Goal: Task Accomplishment & Management: Use online tool/utility

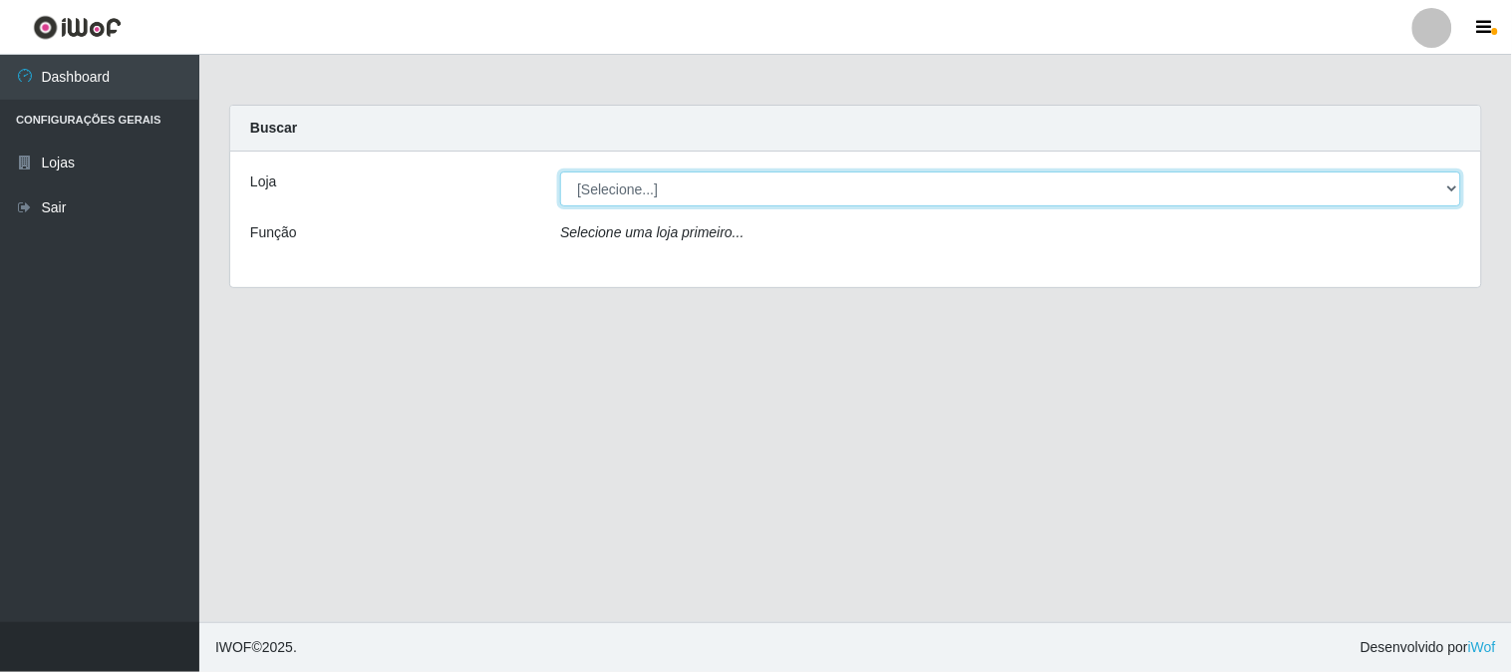
click at [659, 194] on select "[Selecione...] Casatudo BR" at bounding box center [1010, 188] width 901 height 35
select select "197"
click at [560, 171] on select "[Selecione...] Casatudo BR" at bounding box center [1010, 188] width 901 height 35
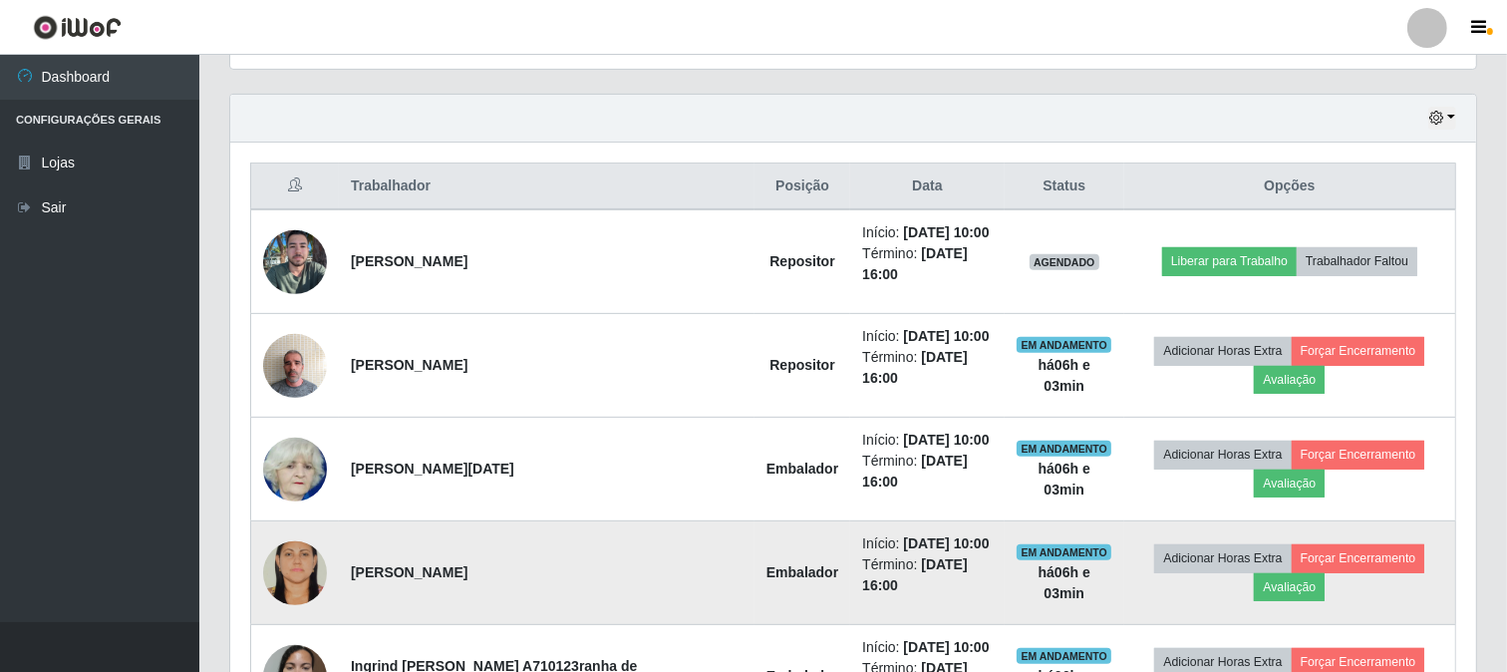
scroll to position [775, 0]
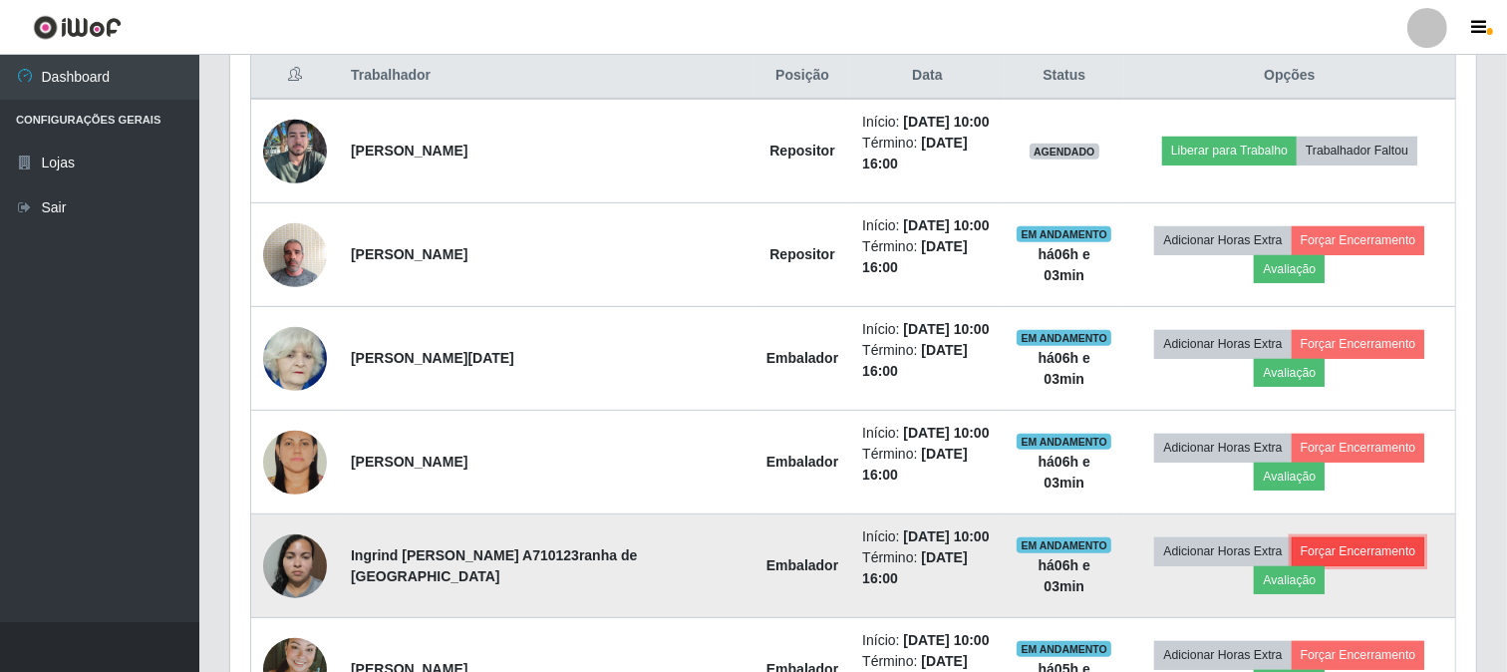
click at [1303, 537] on button "Forçar Encerramento" at bounding box center [1359, 551] width 134 height 28
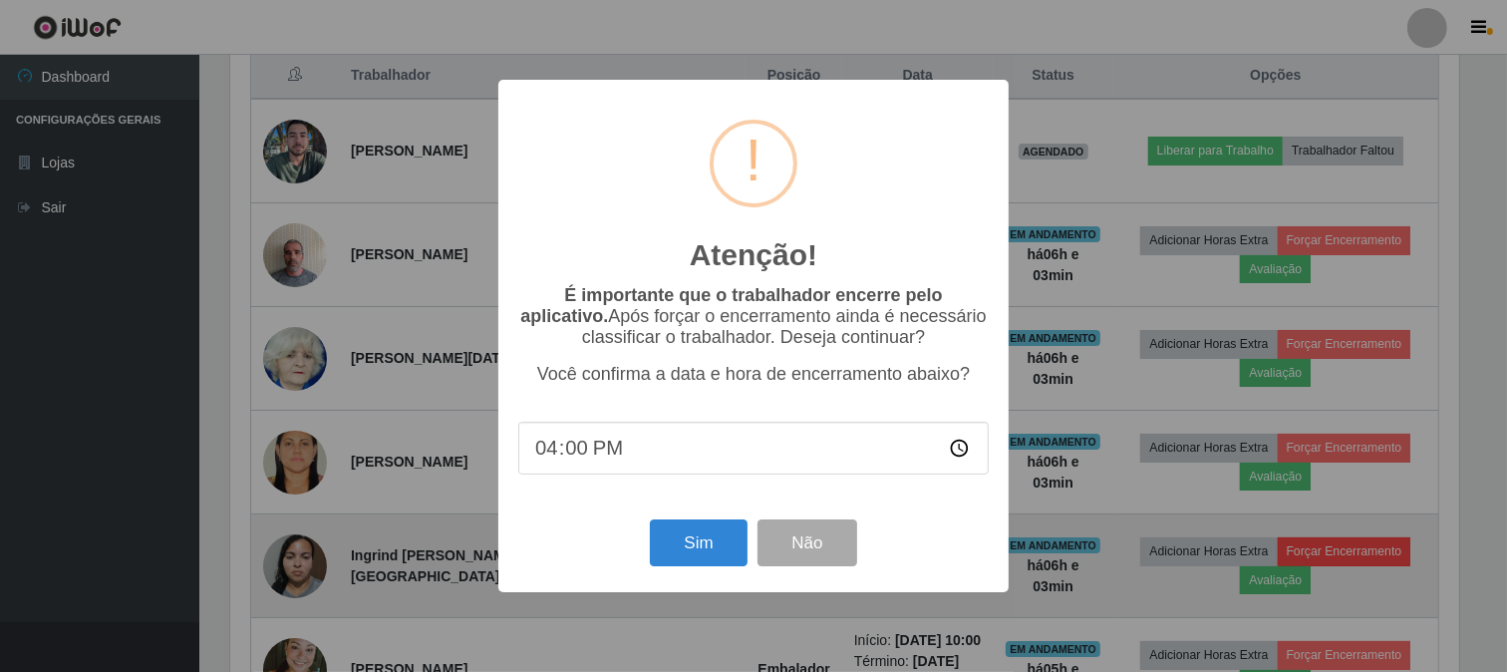
scroll to position [413, 1233]
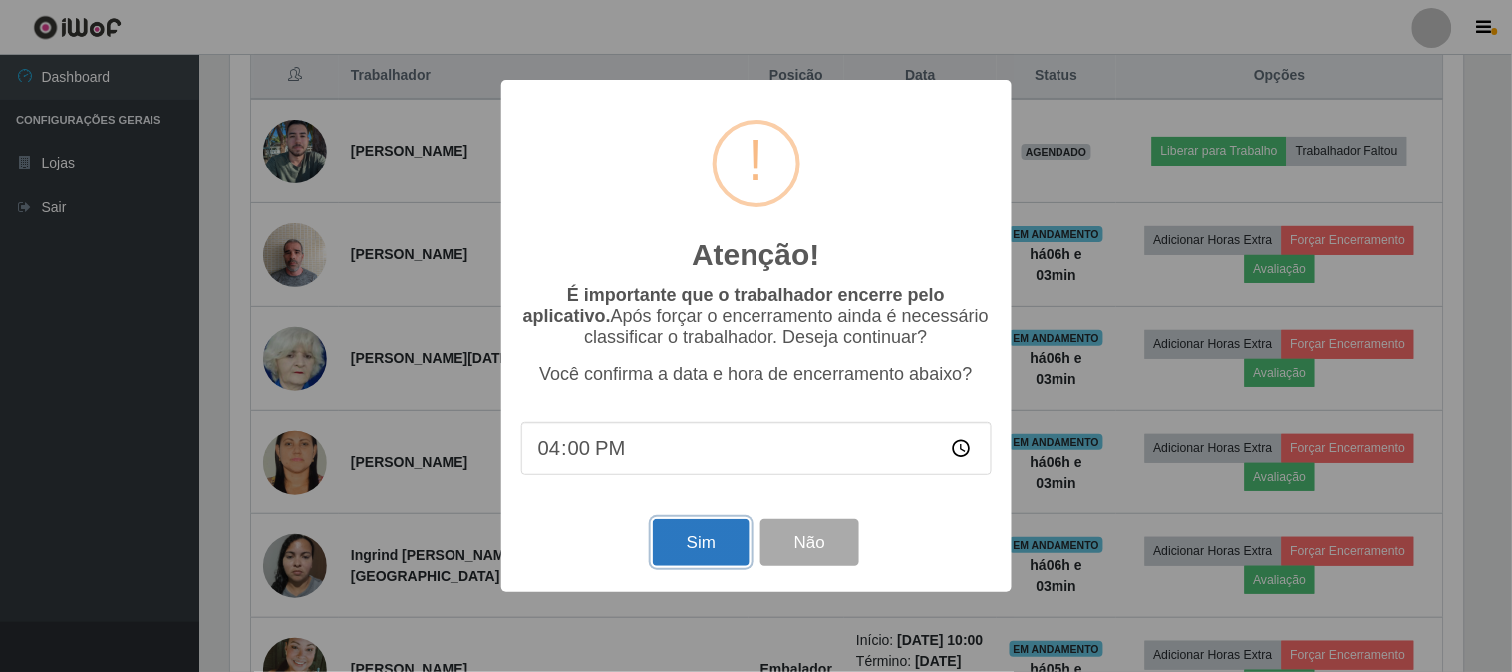
click at [719, 554] on button "Sim" at bounding box center [701, 542] width 97 height 47
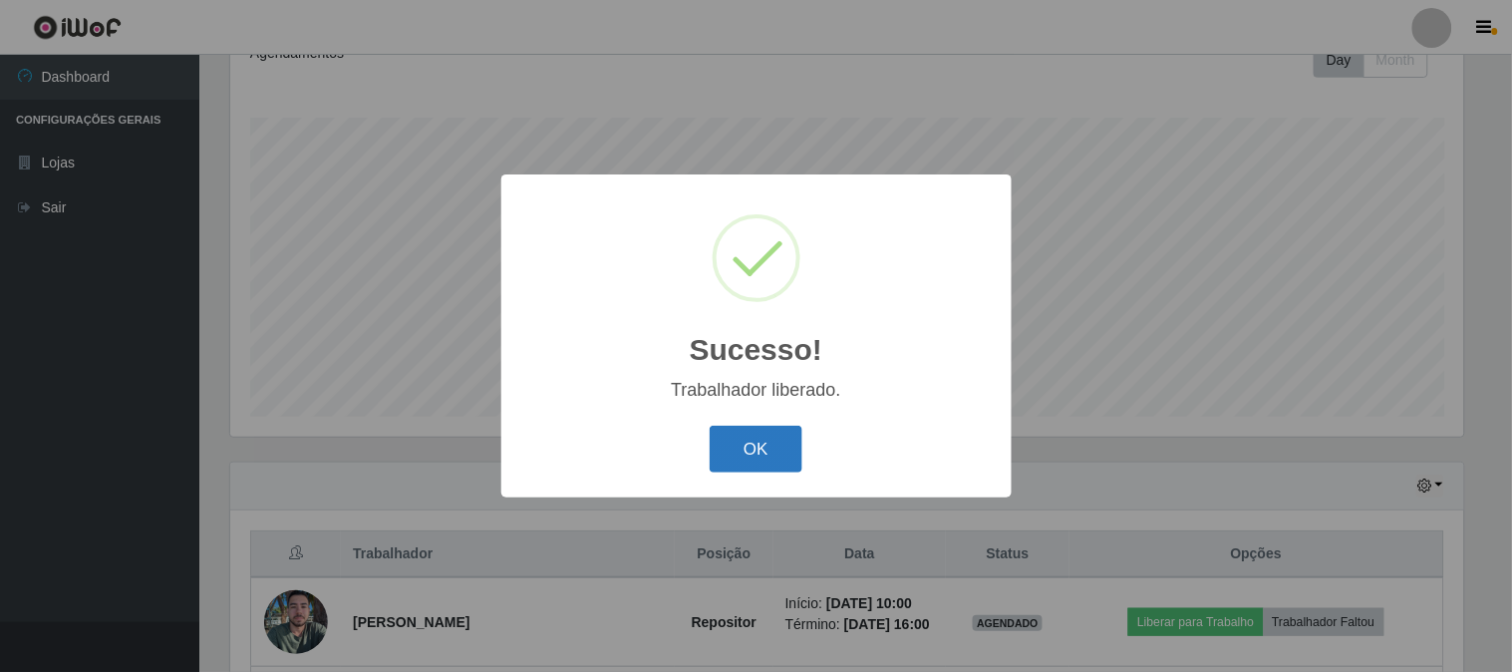
click at [769, 459] on button "OK" at bounding box center [756, 449] width 93 height 47
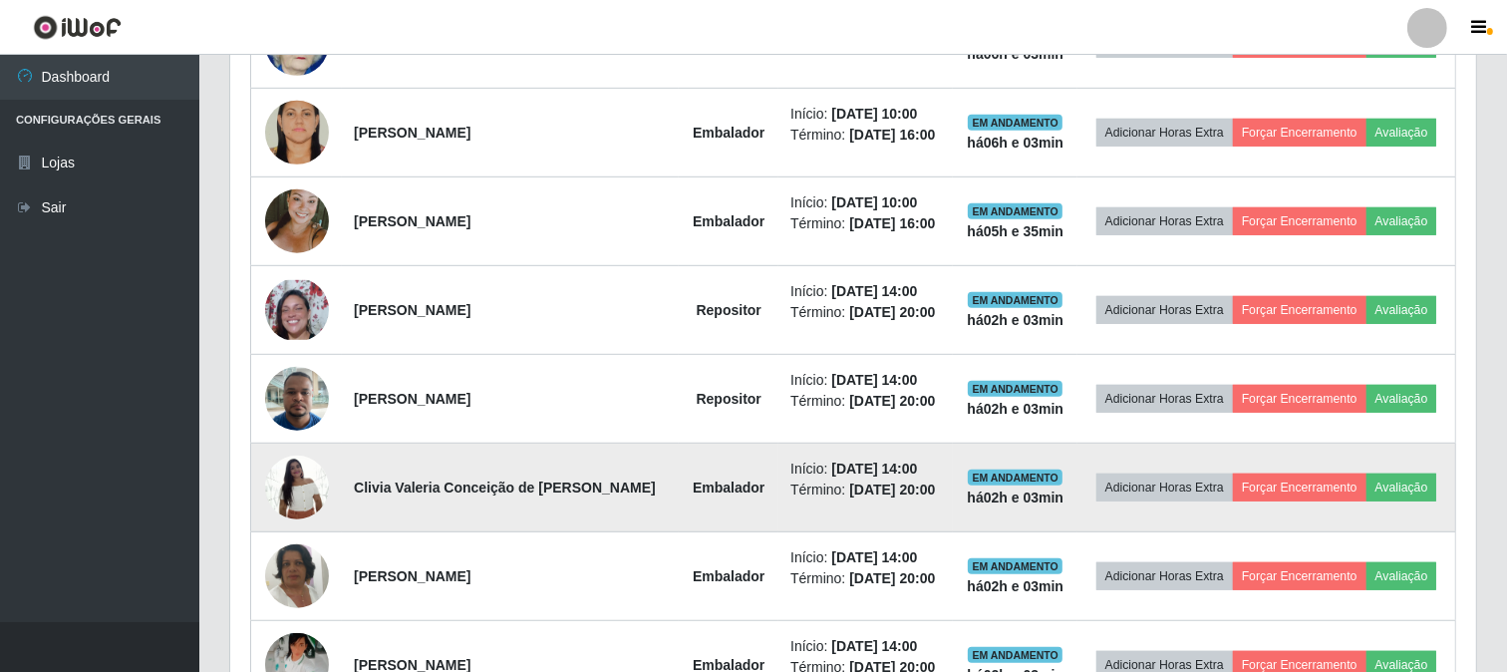
scroll to position [830, 0]
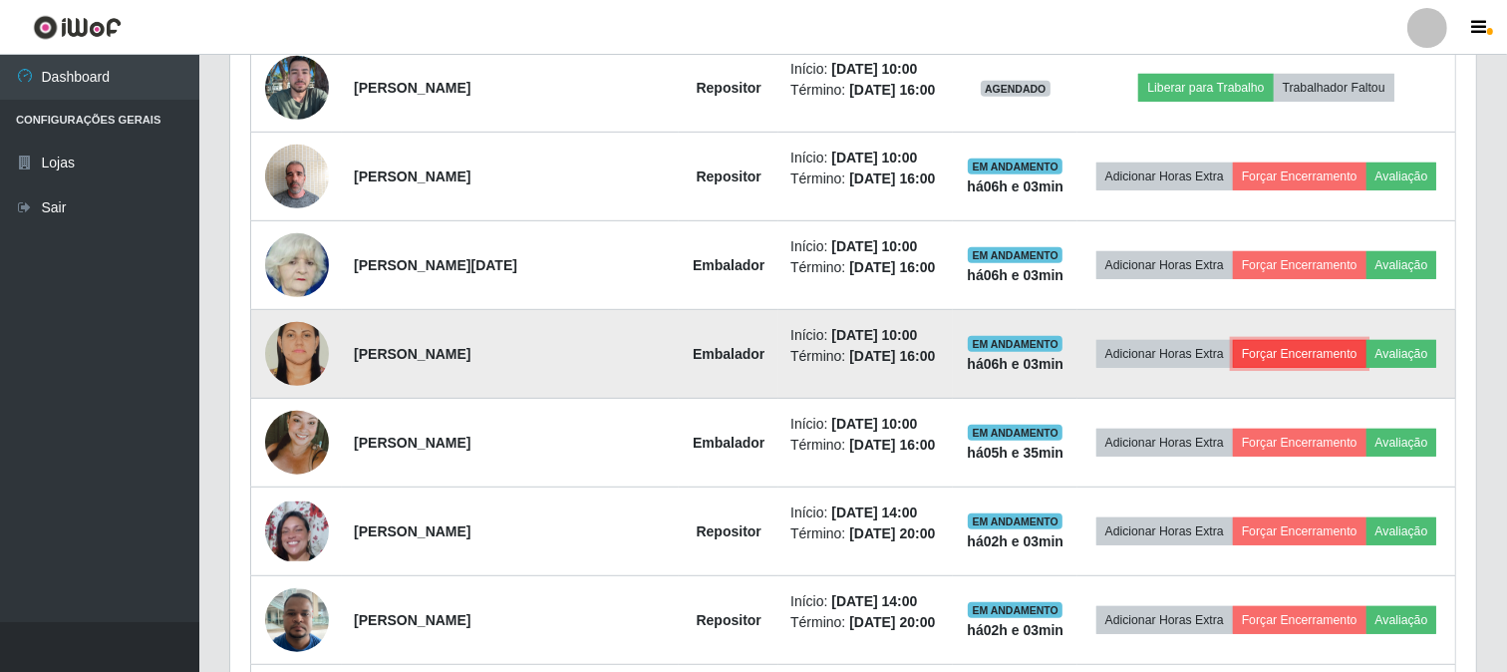
click at [1269, 352] on button "Forçar Encerramento" at bounding box center [1300, 354] width 134 height 28
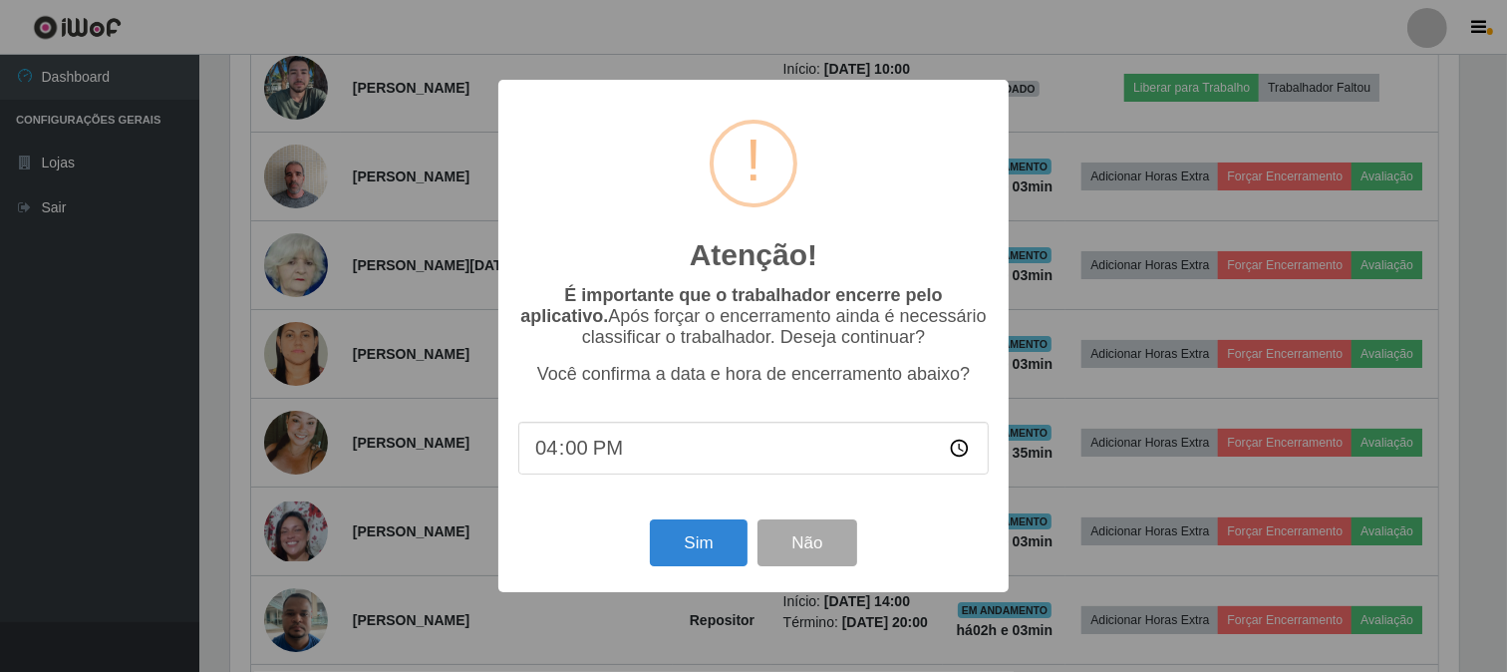
scroll to position [413, 1233]
click at [690, 534] on button "Sim" at bounding box center [701, 542] width 97 height 47
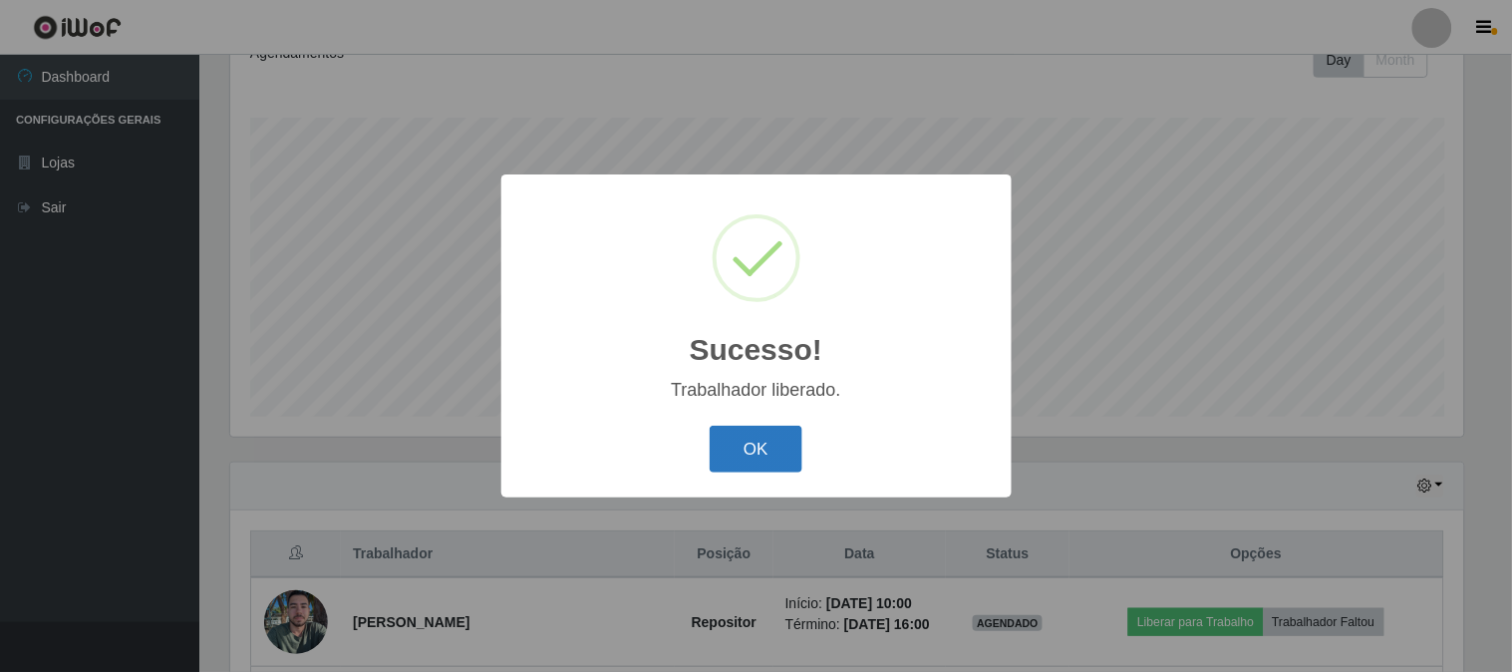
click at [768, 451] on button "OK" at bounding box center [756, 449] width 93 height 47
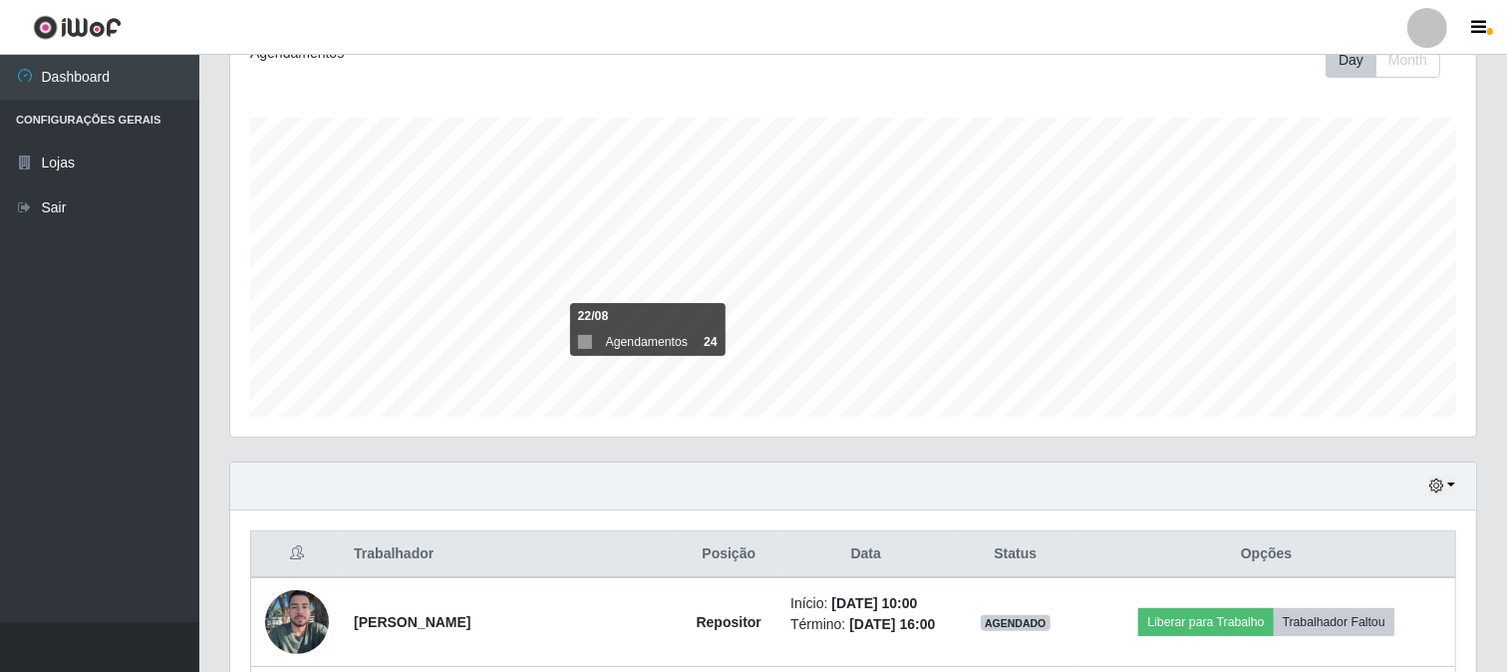
scroll to position [518, 0]
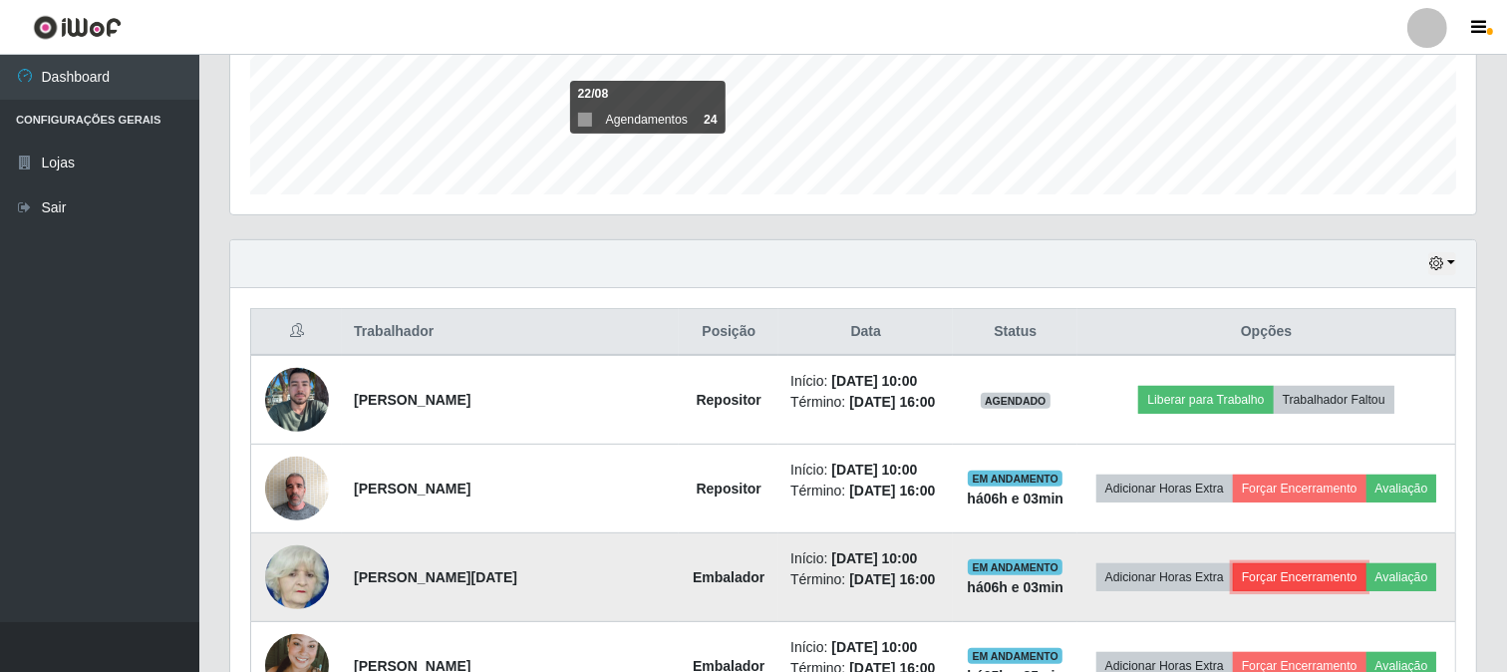
click at [1304, 584] on button "Forçar Encerramento" at bounding box center [1300, 577] width 134 height 28
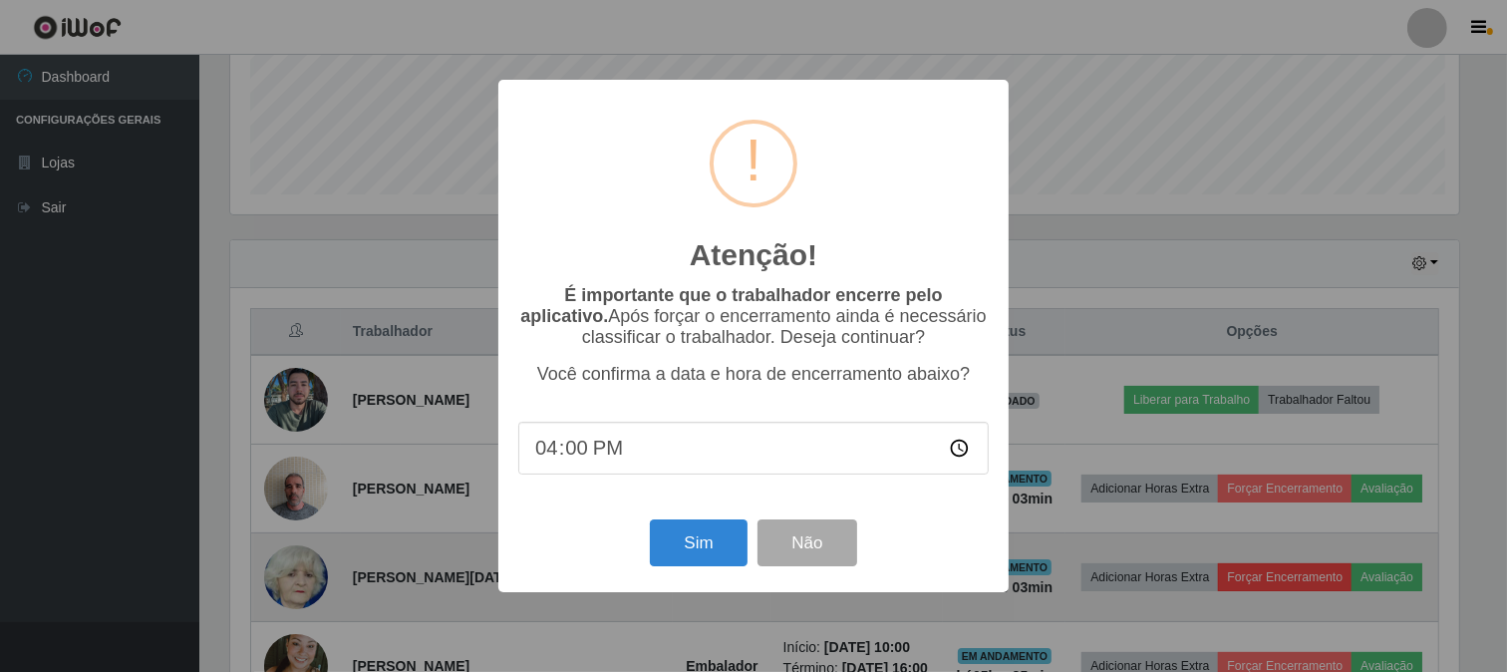
scroll to position [413, 1233]
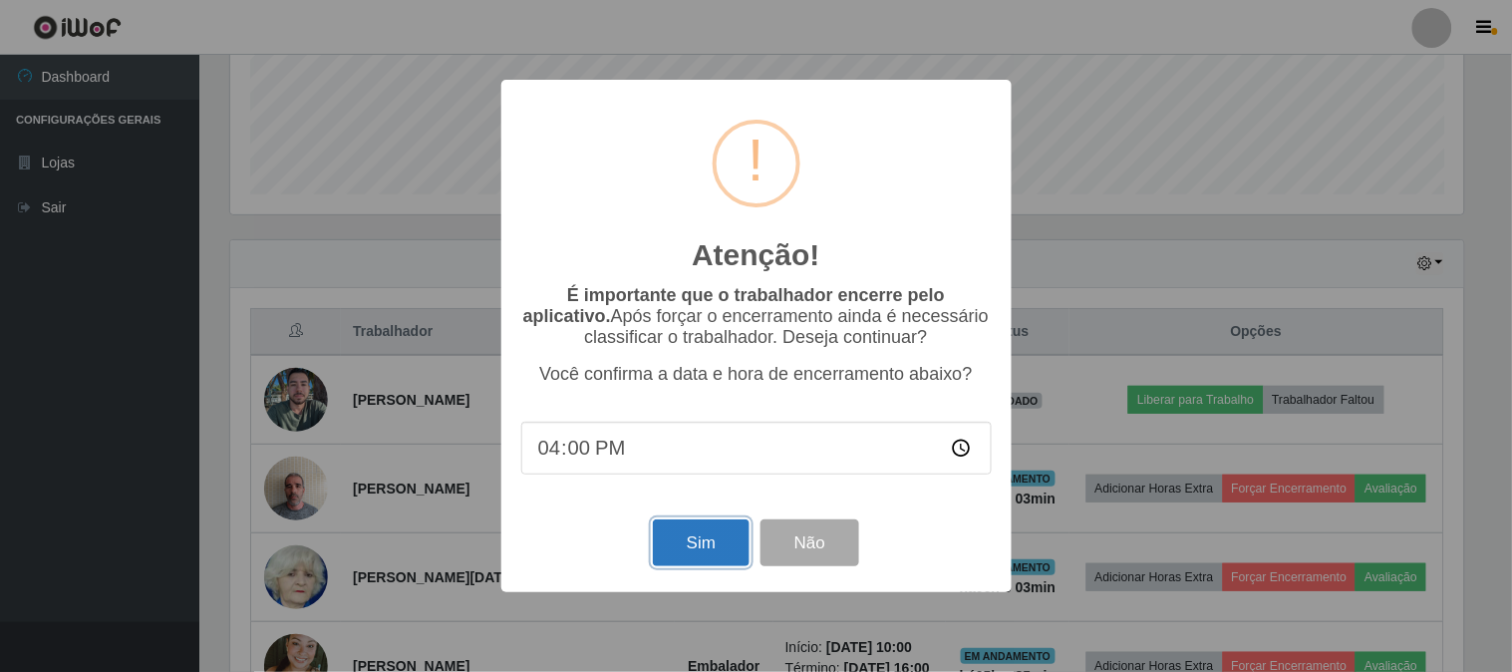
click at [718, 535] on button "Sim" at bounding box center [701, 542] width 97 height 47
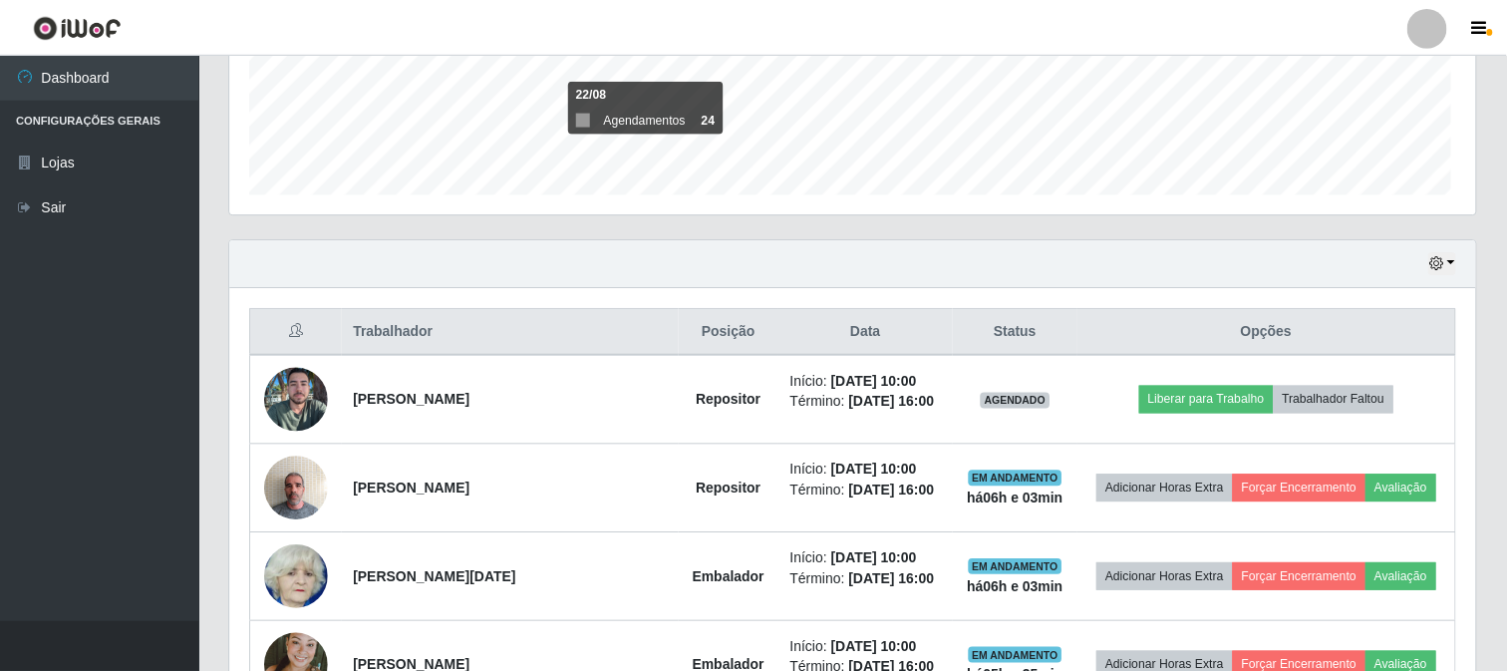
scroll to position [0, 0]
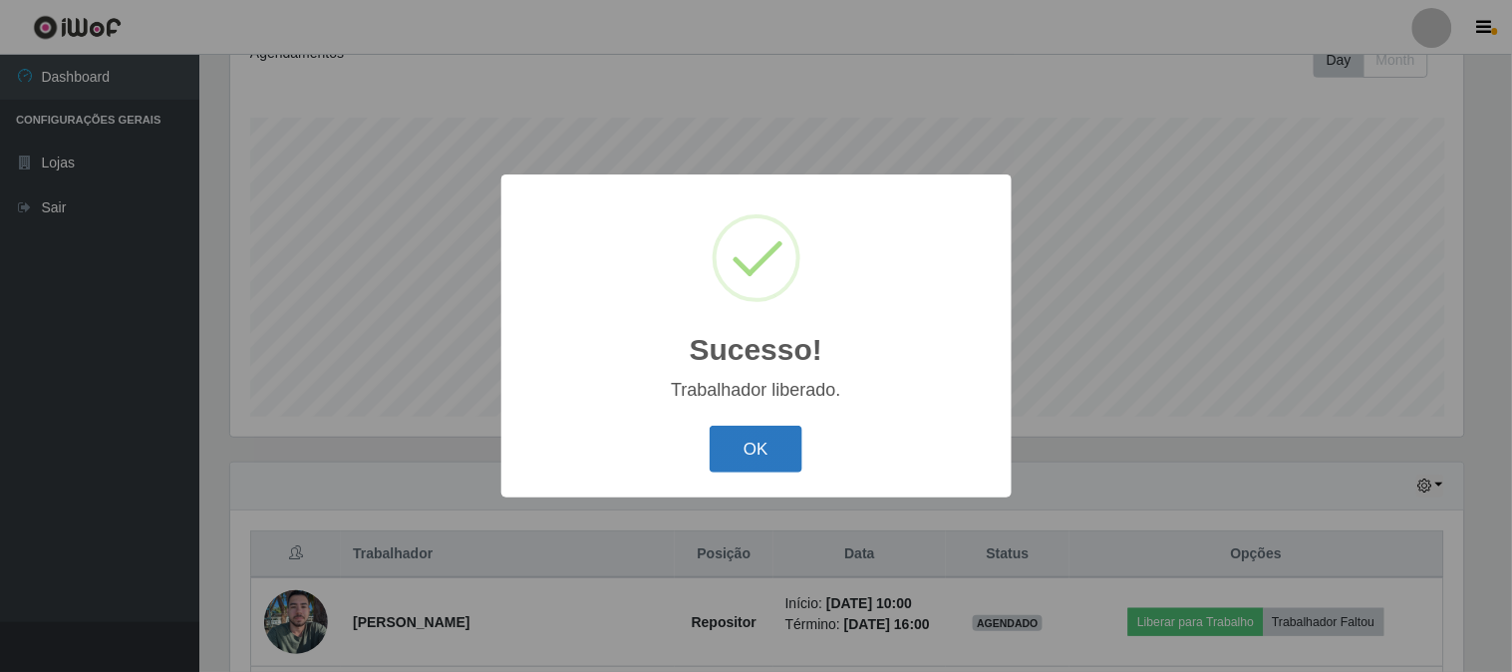
click at [774, 460] on button "OK" at bounding box center [756, 449] width 93 height 47
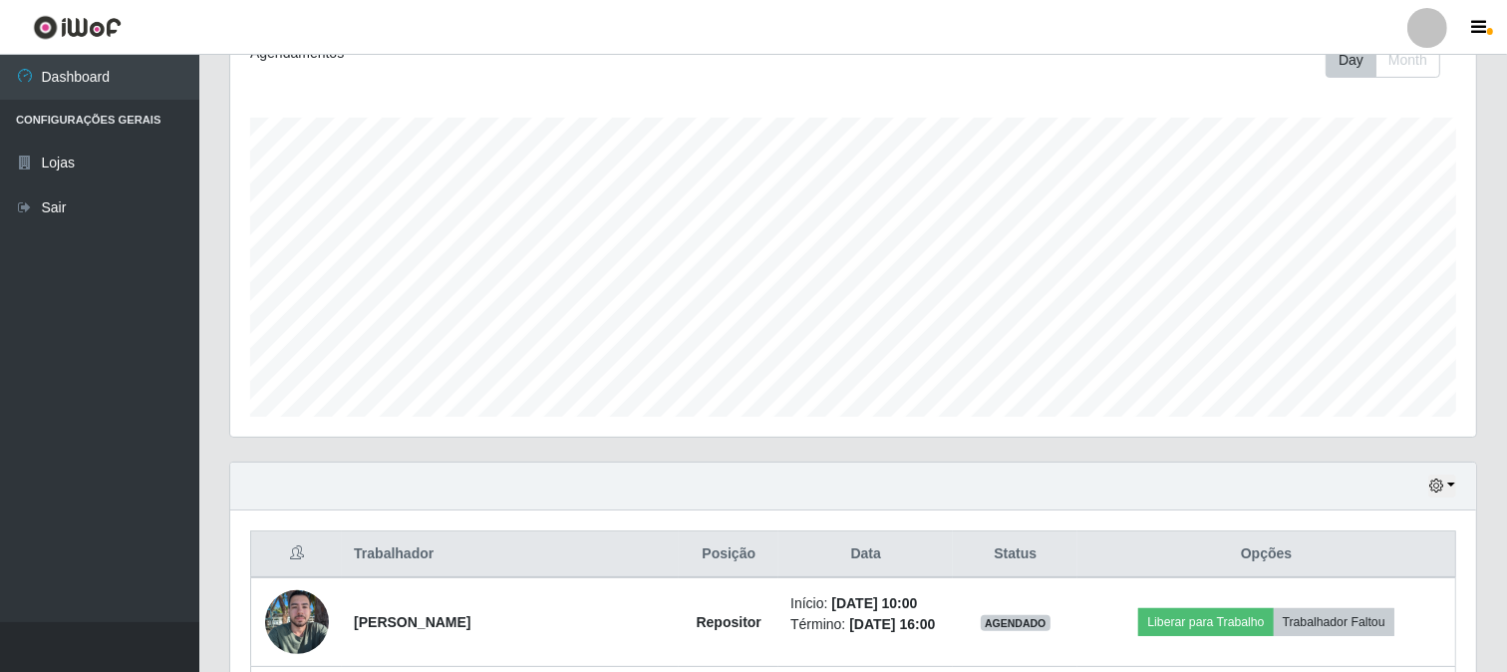
scroll to position [518, 0]
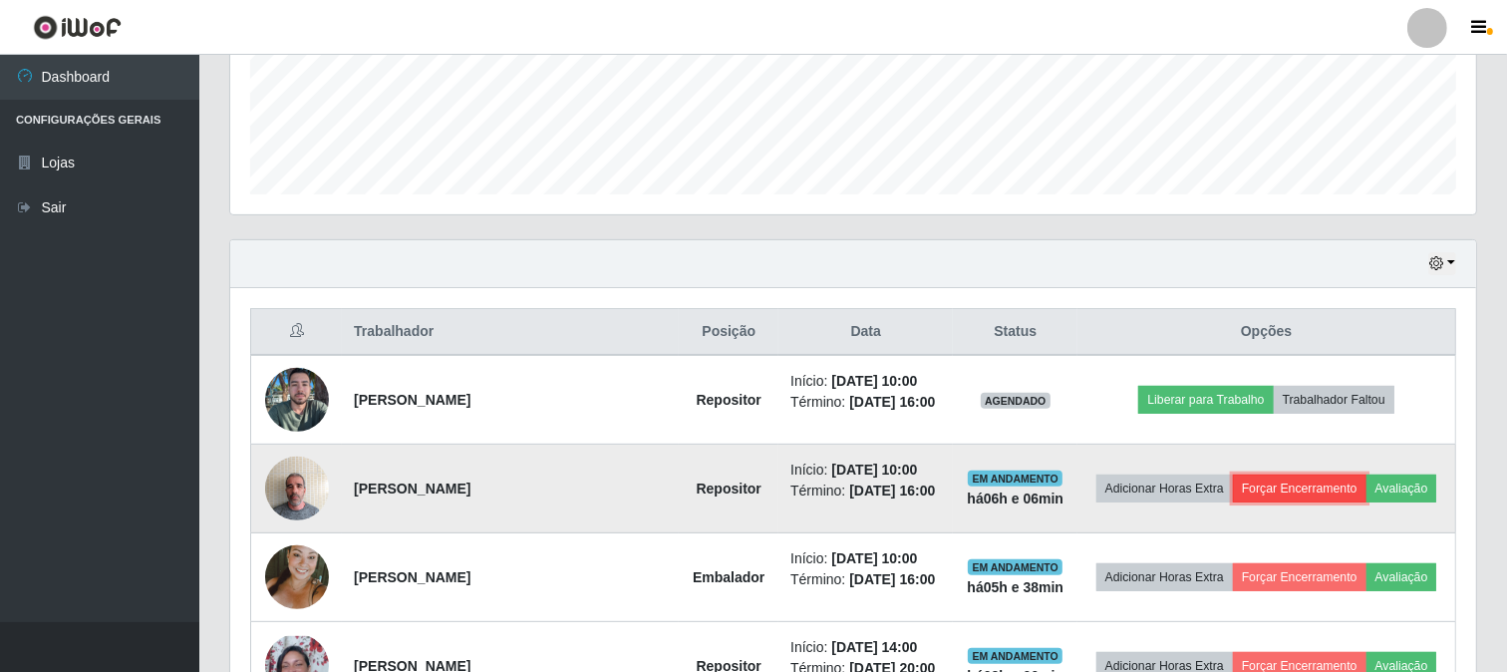
click at [1268, 486] on button "Forçar Encerramento" at bounding box center [1300, 488] width 134 height 28
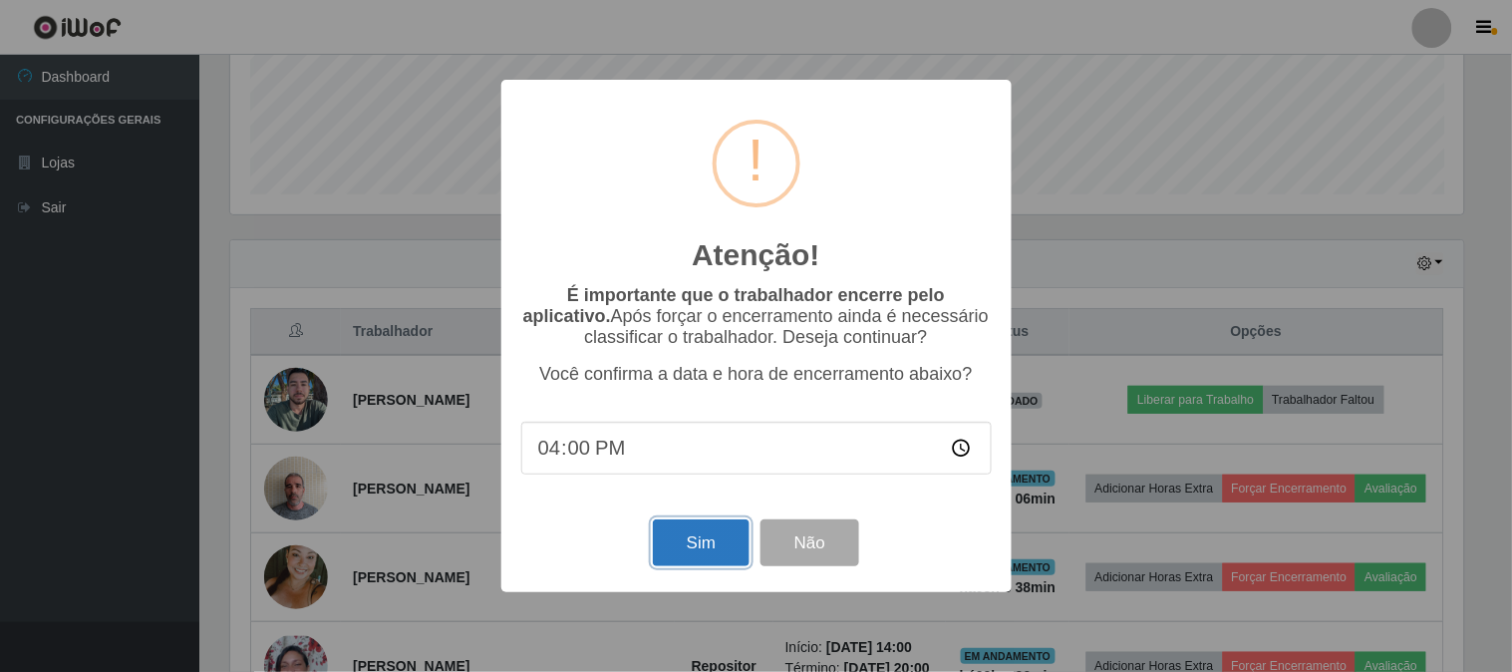
click at [710, 546] on button "Sim" at bounding box center [701, 542] width 97 height 47
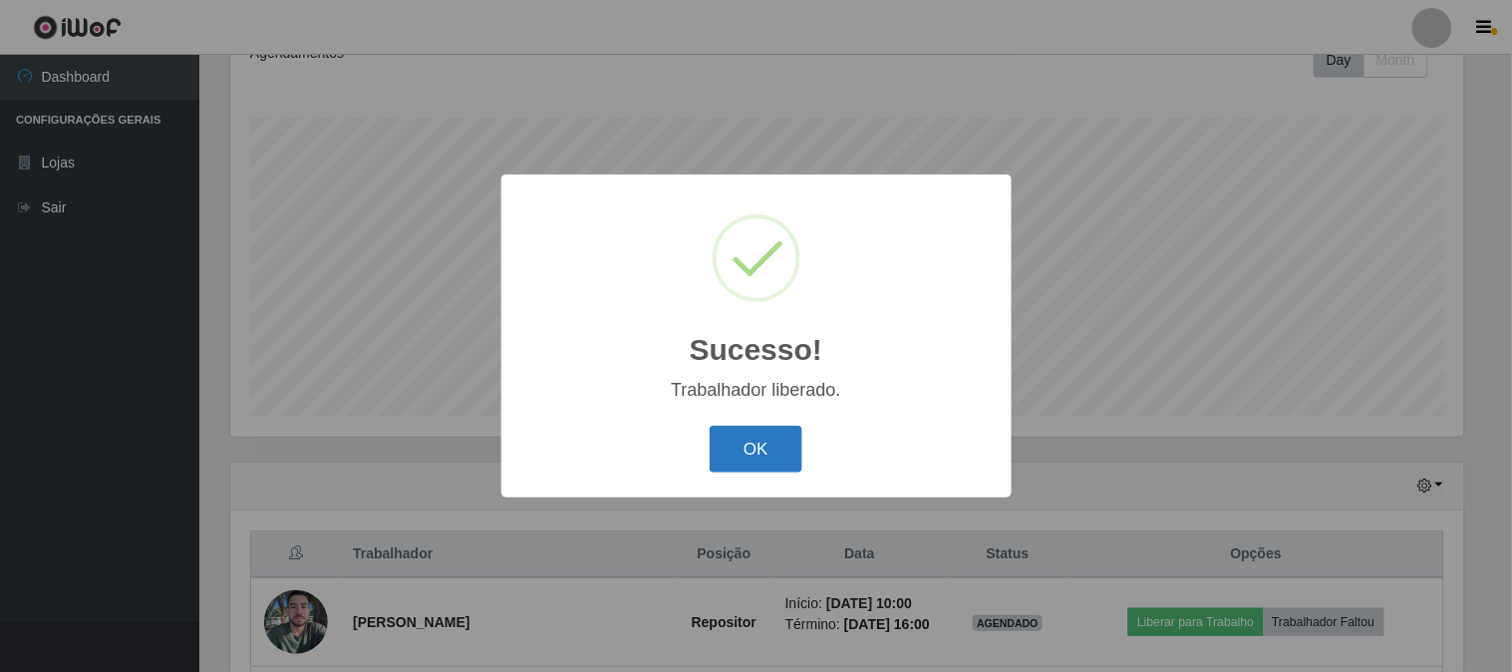
click at [769, 453] on button "OK" at bounding box center [756, 449] width 93 height 47
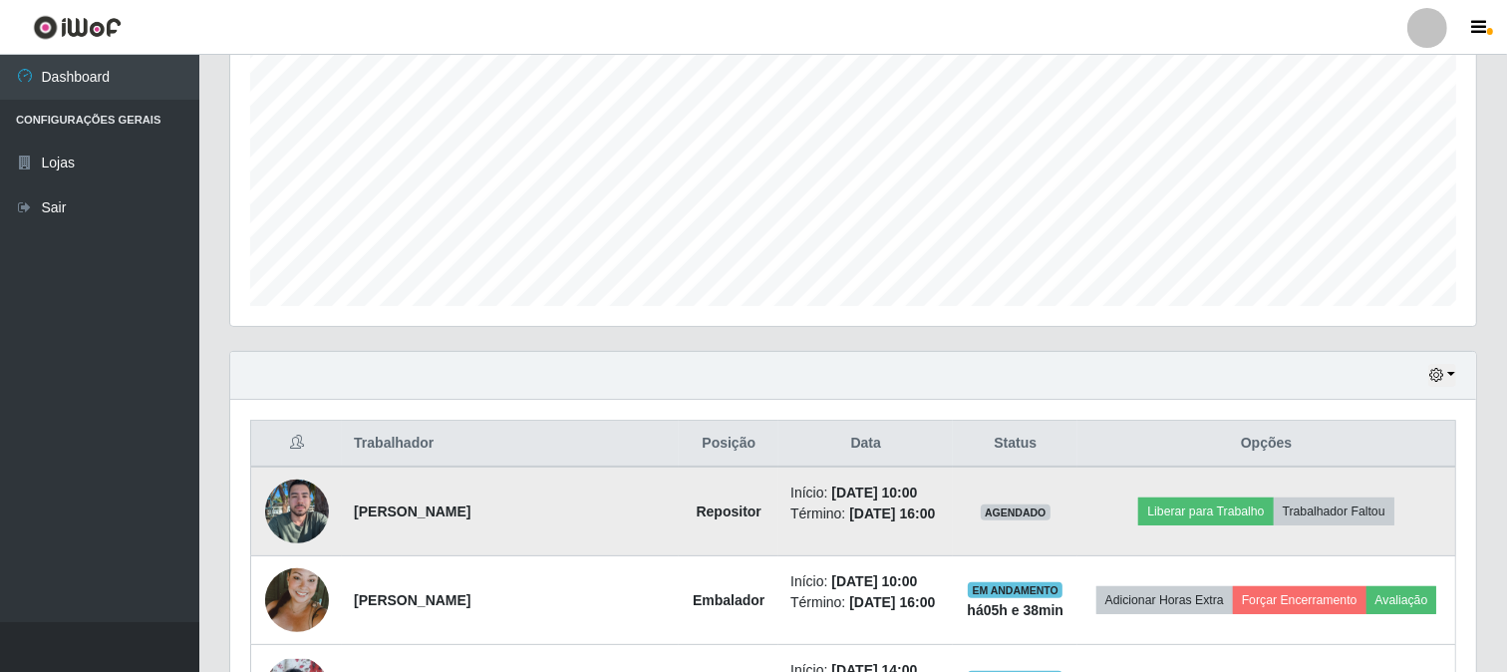
scroll to position [518, 0]
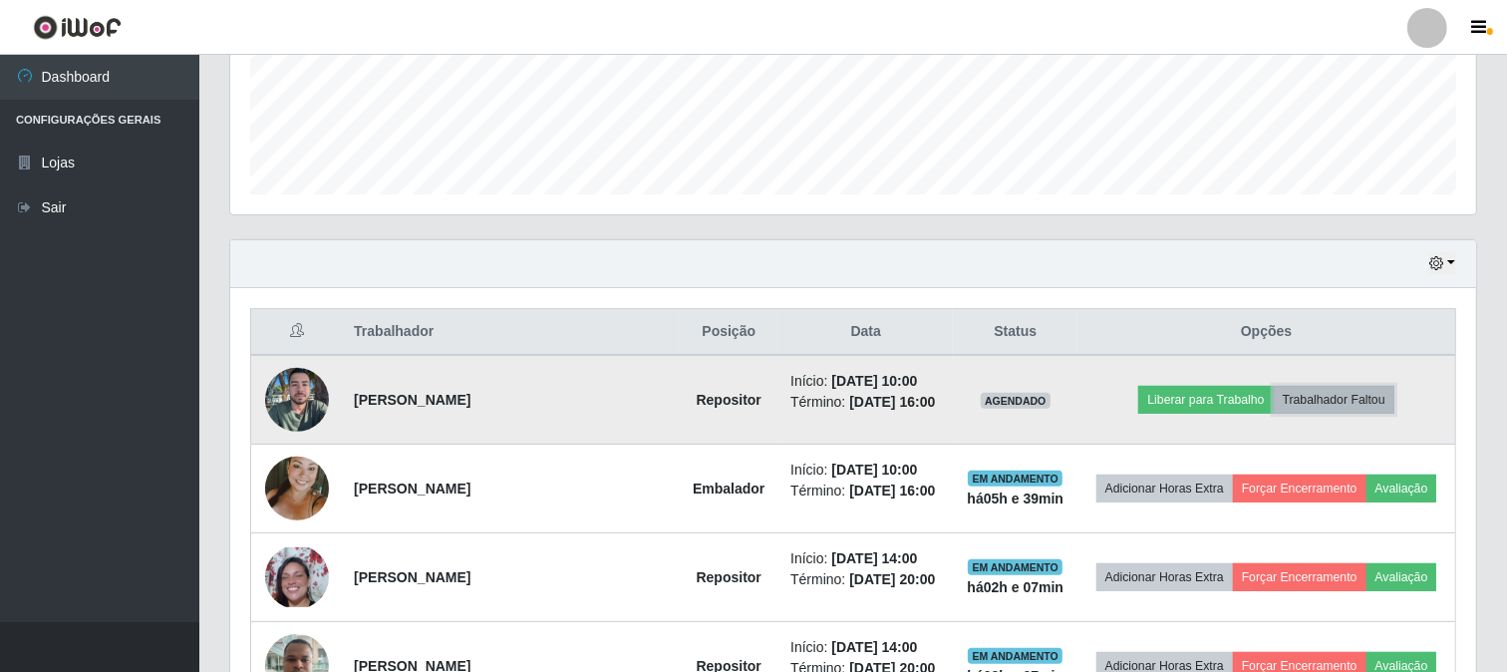
click at [1351, 404] on button "Trabalhador Faltou" at bounding box center [1334, 400] width 121 height 28
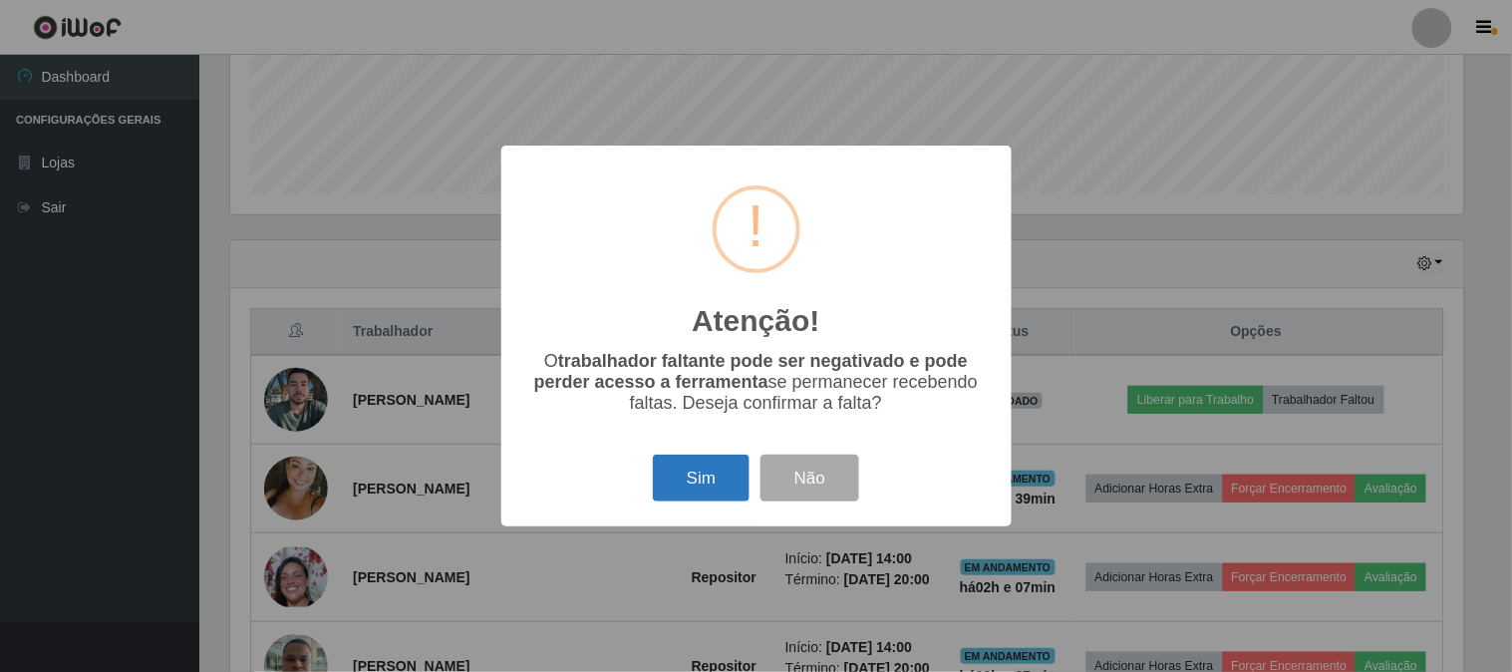
click at [695, 475] on button "Sim" at bounding box center [701, 478] width 97 height 47
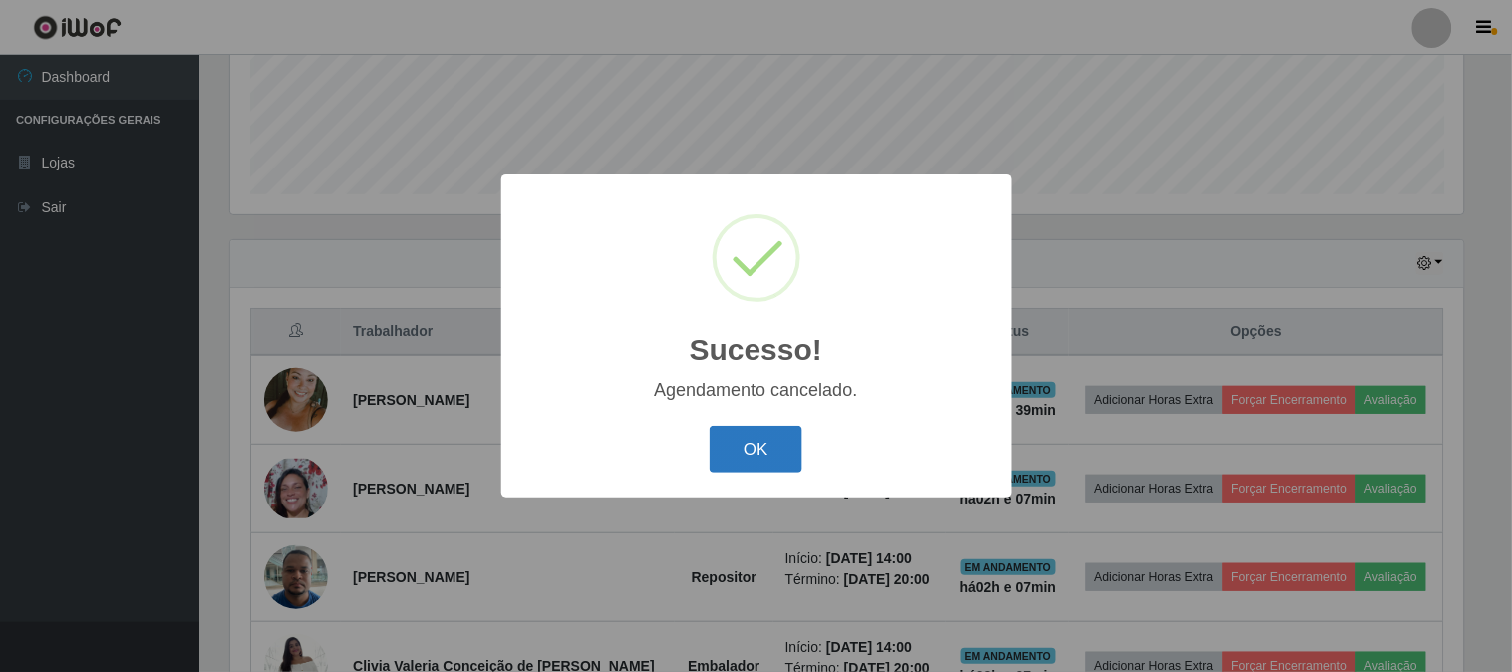
click at [743, 457] on button "OK" at bounding box center [756, 449] width 93 height 47
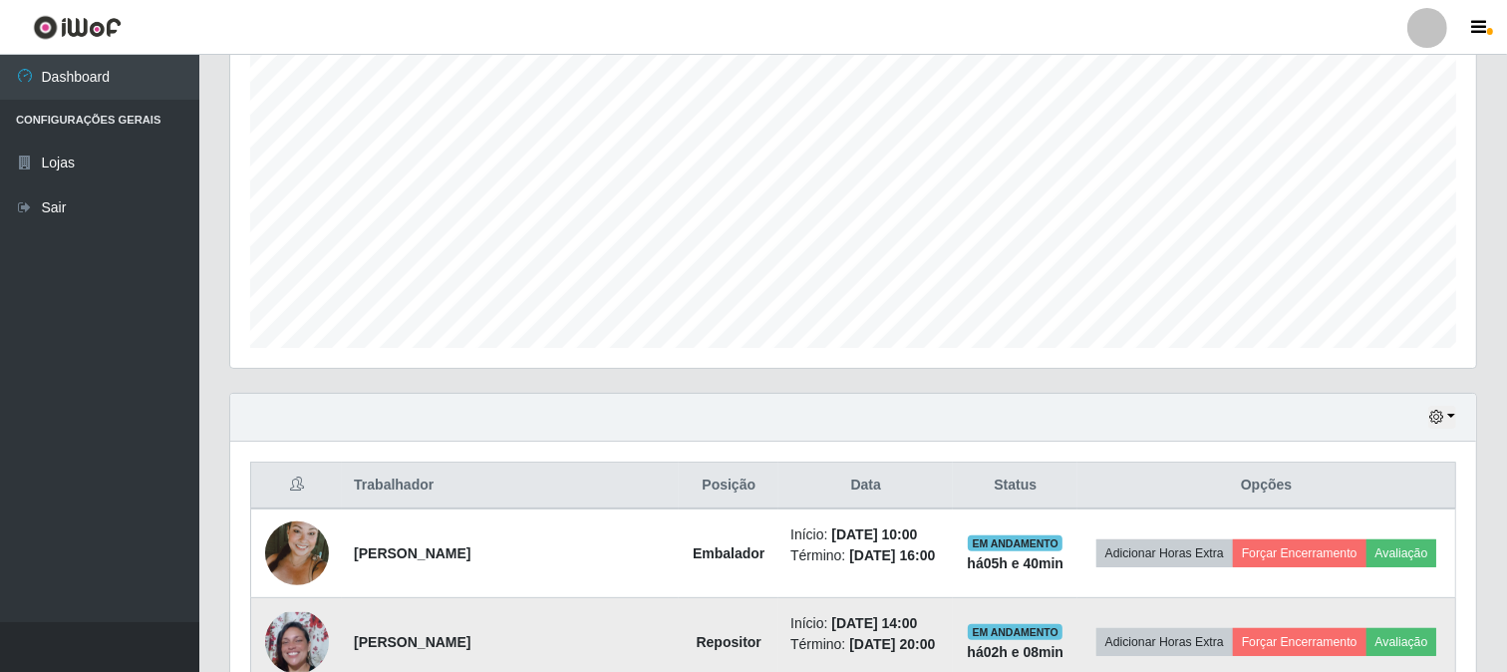
scroll to position [0, 0]
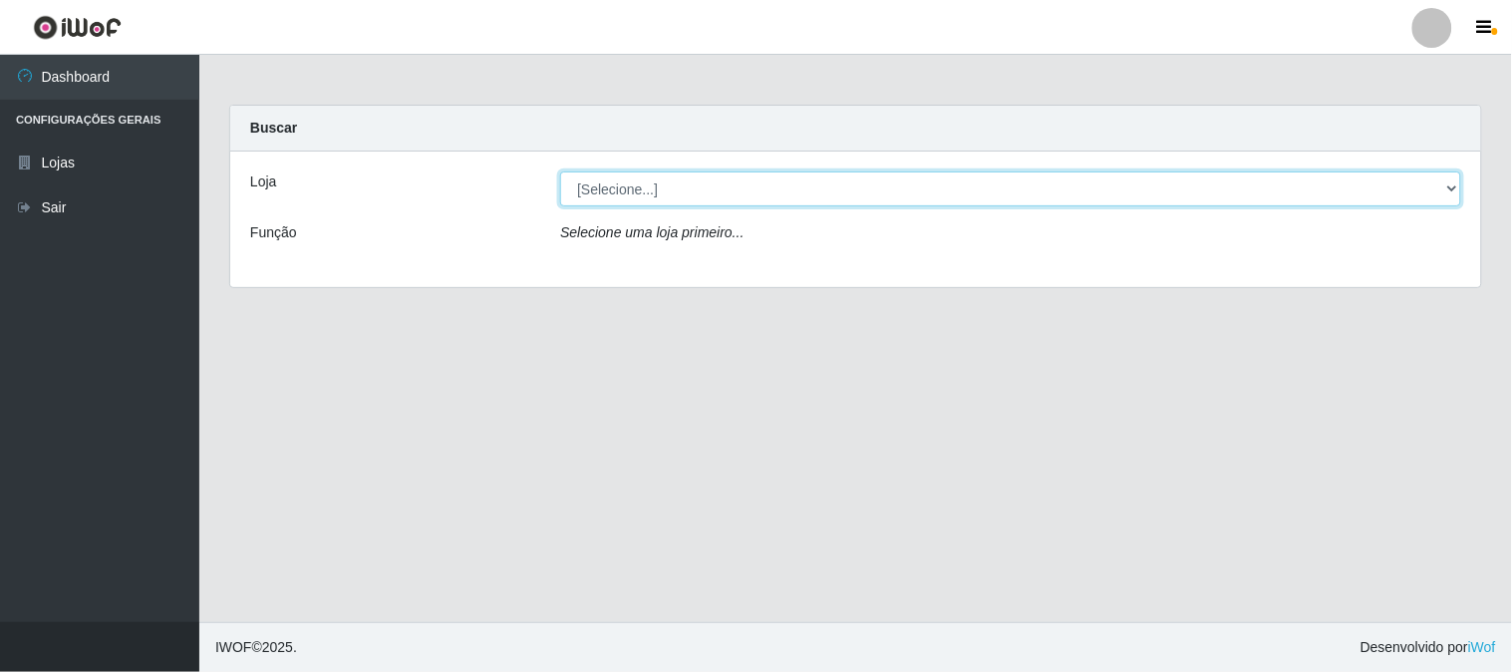
click at [1455, 186] on select "[Selecione...] Casatudo BR" at bounding box center [1010, 188] width 901 height 35
select select "197"
click at [560, 171] on select "[Selecione...] Casatudo BR" at bounding box center [1010, 188] width 901 height 35
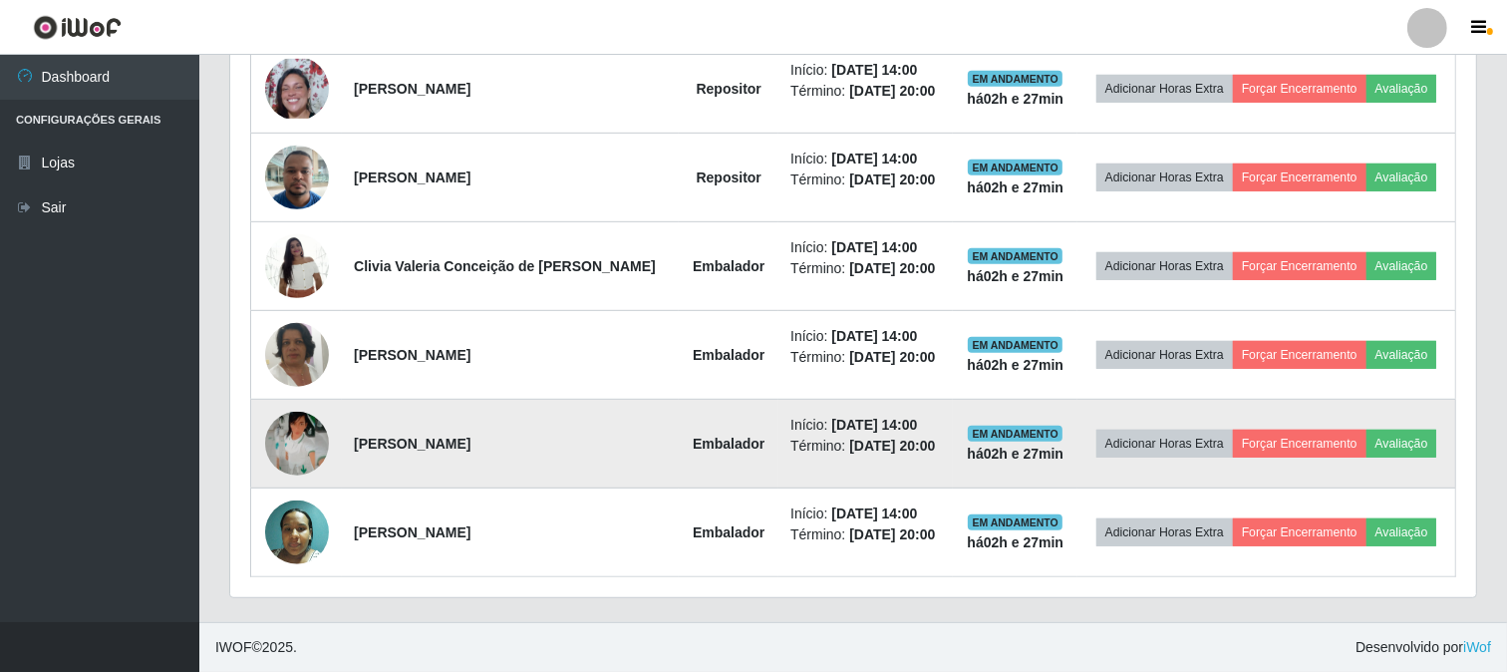
scroll to position [586, 0]
